Goal: Communication & Community: Participate in discussion

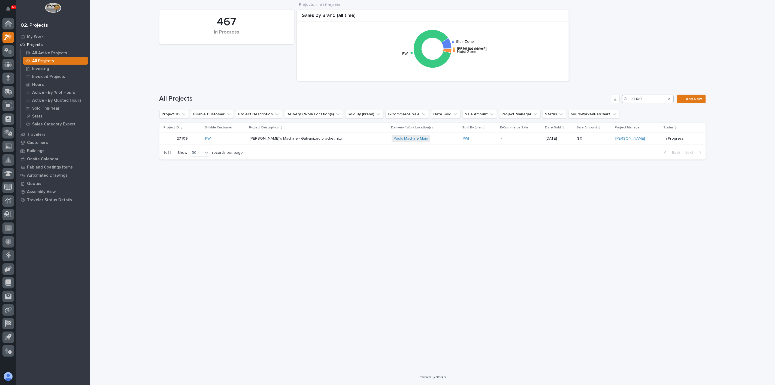
drag, startPoint x: 644, startPoint y: 98, endPoint x: 622, endPoint y: 98, distance: 22.9
click at [622, 98] on div "All Projects 27109 Add New" at bounding box center [432, 99] width 546 height 9
type input "26784"
click at [339, 141] on div "FSTRUL2 Crane System FSTRUL2 Crane System" at bounding box center [330, 138] width 58 height 9
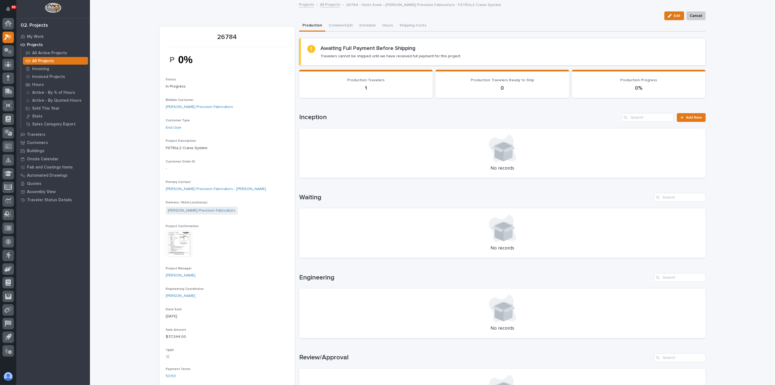
click at [183, 240] on img at bounding box center [179, 244] width 26 height 26
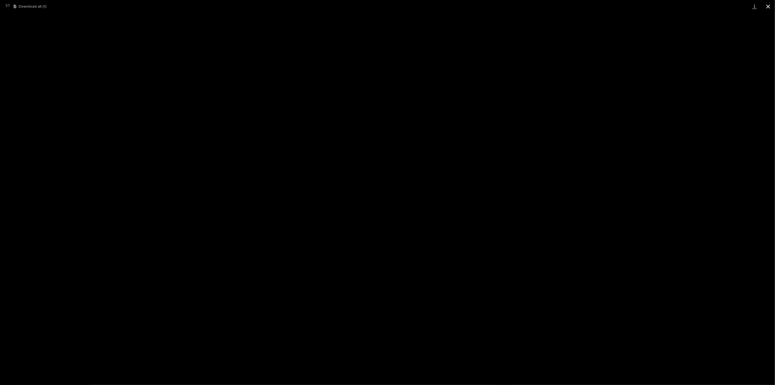
click at [769, 6] on button "Close gallery" at bounding box center [768, 6] width 14 height 13
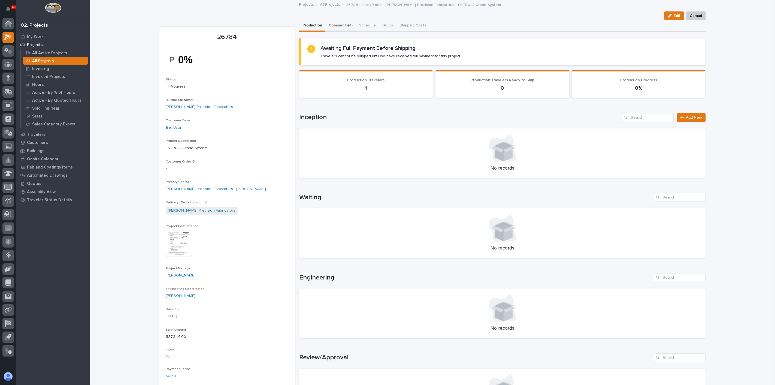
click at [332, 26] on button "Comments (4)" at bounding box center [340, 25] width 31 height 11
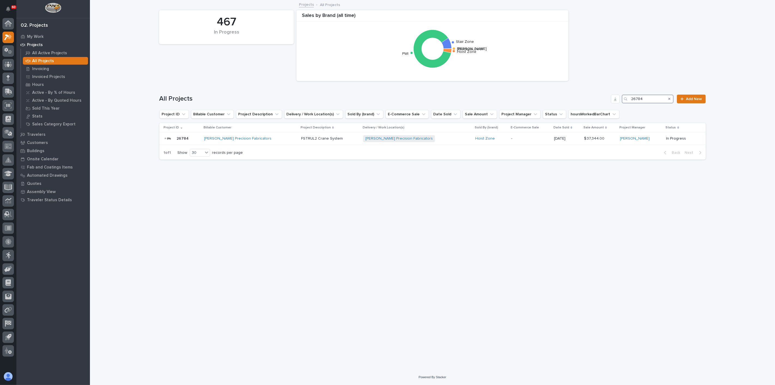
click at [654, 98] on input "26784" at bounding box center [648, 99] width 52 height 9
type input "25852"
click at [268, 141] on div "HRP Construction" at bounding box center [242, 138] width 56 height 9
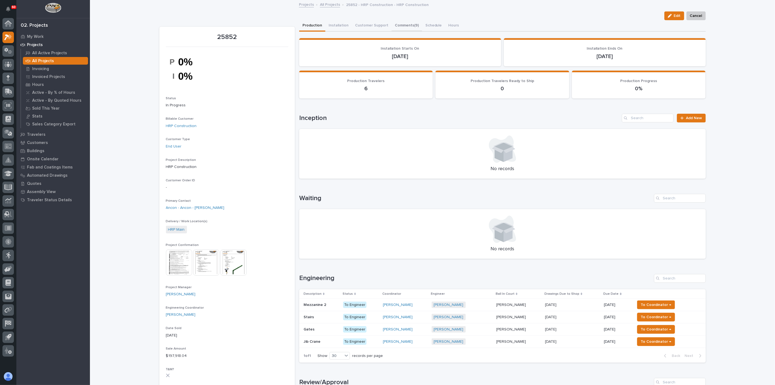
click at [397, 26] on button "Comments (9)" at bounding box center [407, 25] width 31 height 11
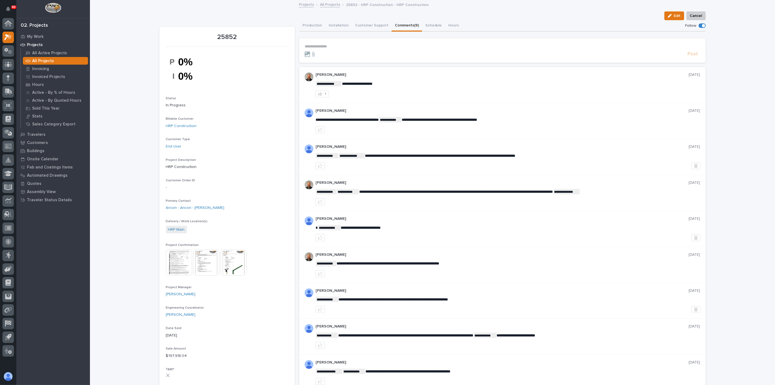
click at [312, 46] on p "**********" at bounding box center [503, 46] width 396 height 5
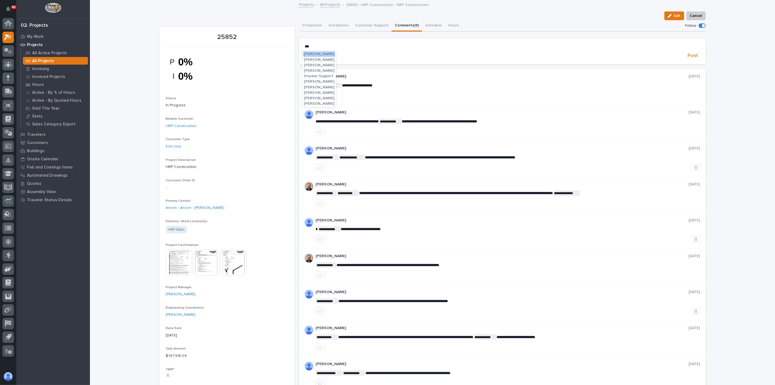
click at [315, 51] on button "[PERSON_NAME]" at bounding box center [319, 53] width 32 height 5
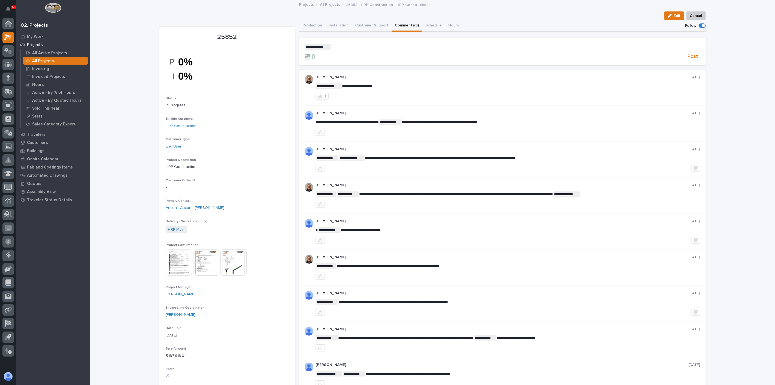
click at [336, 42] on section "**********" at bounding box center [502, 51] width 407 height 27
click at [335, 46] on p "**********" at bounding box center [503, 46] width 396 height 5
click at [337, 55] on span "[PERSON_NAME]" at bounding box center [345, 55] width 31 height 4
click at [363, 49] on p "**********" at bounding box center [503, 46] width 396 height 5
click at [692, 55] on span "Post" at bounding box center [693, 56] width 10 height 6
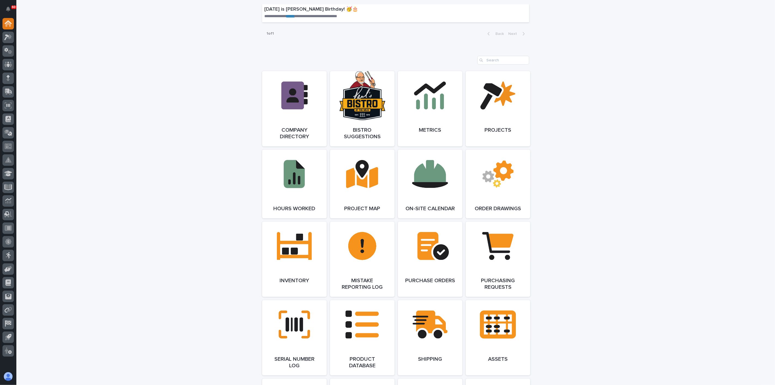
scroll to position [424, 0]
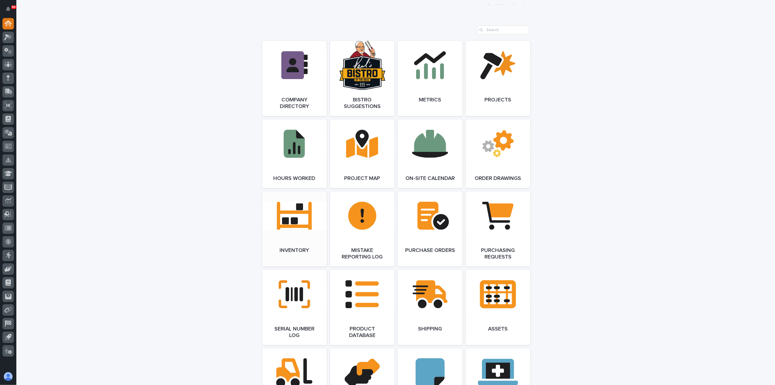
click at [307, 226] on link "Open Link" at bounding box center [294, 228] width 65 height 75
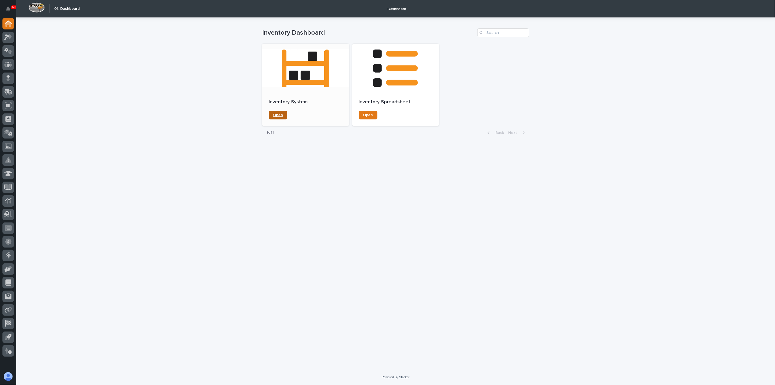
click at [280, 117] on link "Open" at bounding box center [278, 115] width 19 height 9
click at [375, 111] on link "Open" at bounding box center [368, 115] width 19 height 9
